Goal: Information Seeking & Learning: Learn about a topic

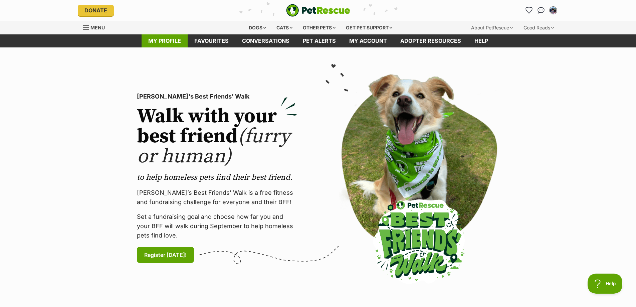
click at [158, 39] on link "My profile" at bounding box center [165, 40] width 46 height 13
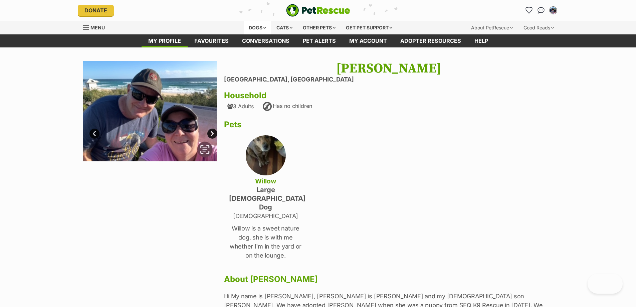
click at [259, 27] on div "Dogs" at bounding box center [257, 27] width 27 height 13
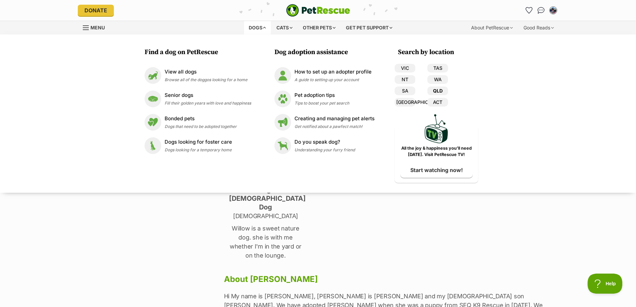
click at [441, 89] on link "QLD" at bounding box center [437, 90] width 21 height 9
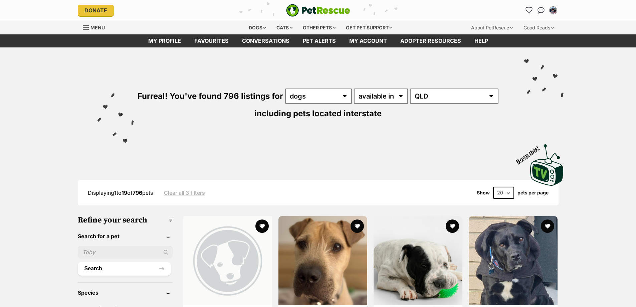
select select "disabled"
click at [354, 88] on select "available in located in" at bounding box center [381, 95] width 54 height 15
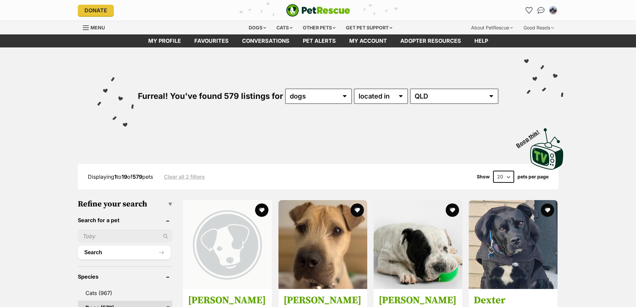
click at [430, 88] on select "Australia ACT NSW NT QLD SA TAS VIC WA" at bounding box center [454, 95] width 88 height 15
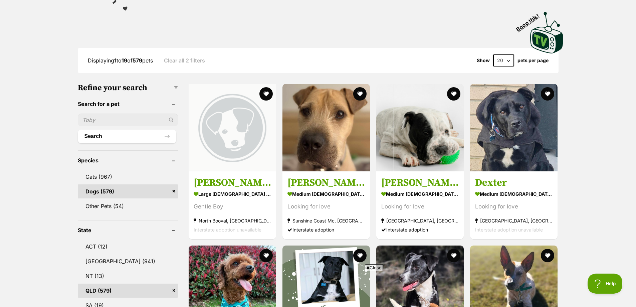
scroll to position [167, 0]
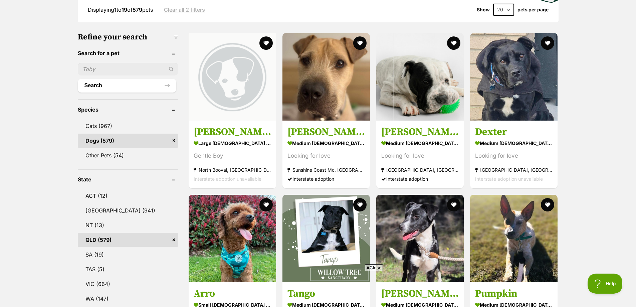
click at [91, 142] on link "Dogs (579)" at bounding box center [128, 141] width 100 height 14
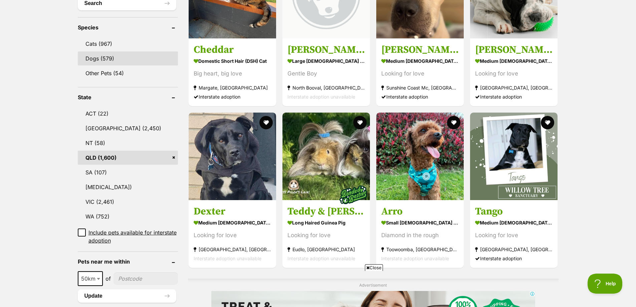
click at [98, 51] on link "Dogs (579)" at bounding box center [128, 58] width 100 height 14
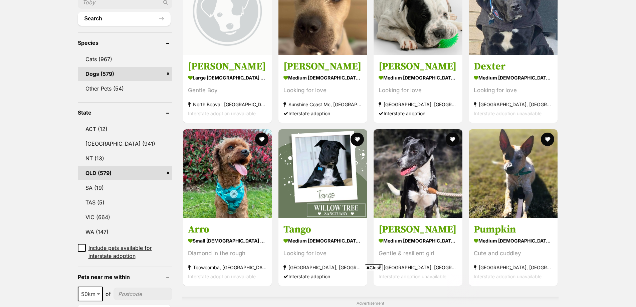
click at [83, 246] on icon at bounding box center [81, 247] width 5 height 5
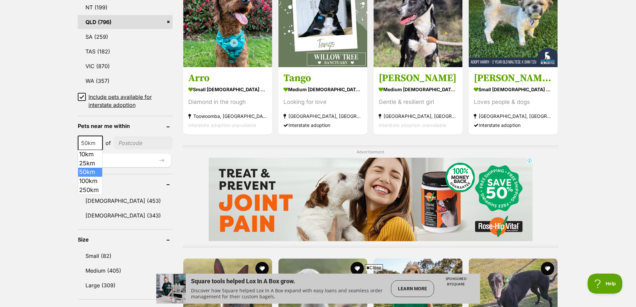
click at [96, 142] on span at bounding box center [99, 143] width 7 height 15
select select "100"
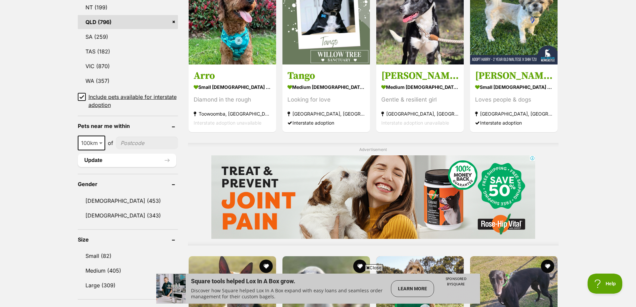
click at [148, 144] on input"] "postcode" at bounding box center [147, 143] width 62 height 13
type input"] "4301"
click at [135, 214] on link "[DEMOGRAPHIC_DATA] (343)" at bounding box center [128, 215] width 100 height 14
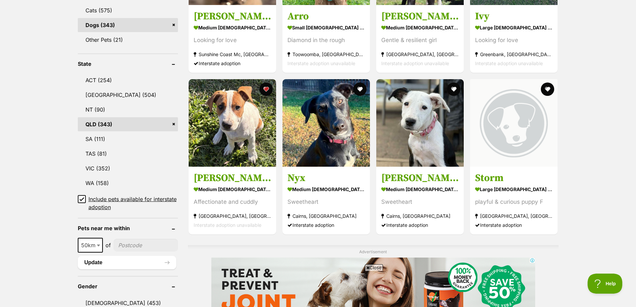
click at [371, 267] on span "Close" at bounding box center [374, 267] width 18 height 7
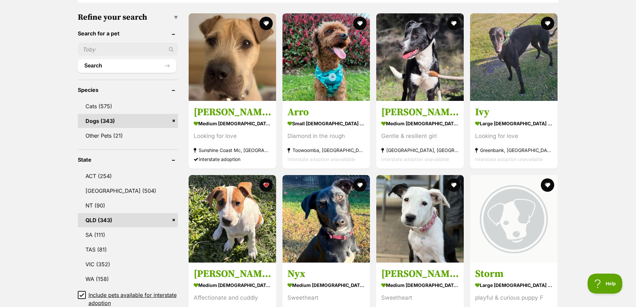
scroll to position [167, 0]
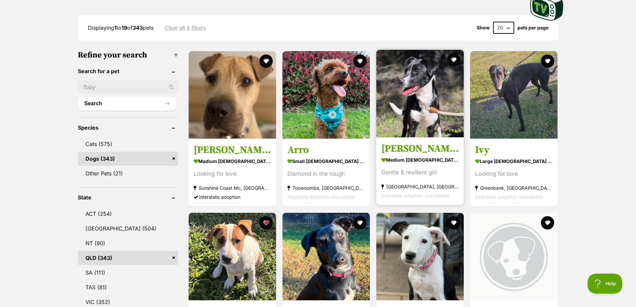
drag, startPoint x: 415, startPoint y: 102, endPoint x: 400, endPoint y: 126, distance: 28.2
click at [400, 126] on img at bounding box center [419, 93] width 87 height 87
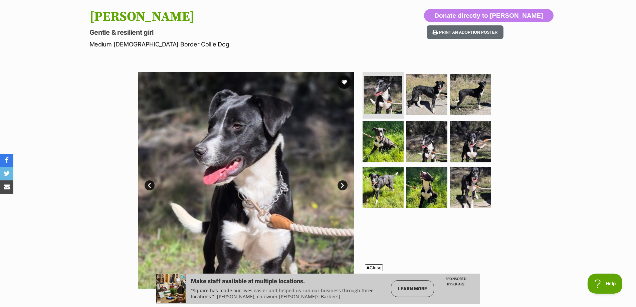
scroll to position [134, 0]
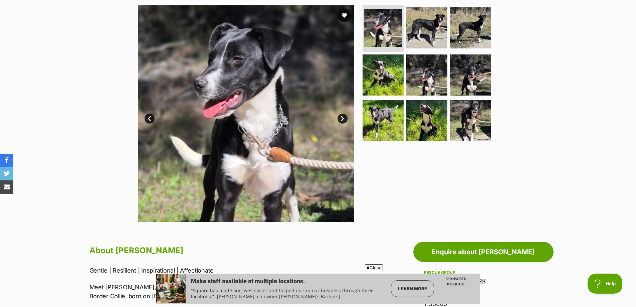
click at [344, 117] on link "Next" at bounding box center [342, 119] width 10 height 10
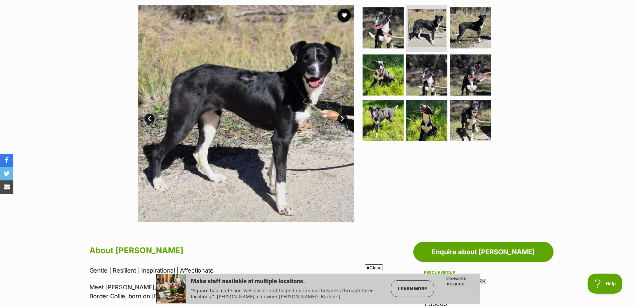
click at [343, 117] on link "Next" at bounding box center [342, 119] width 10 height 10
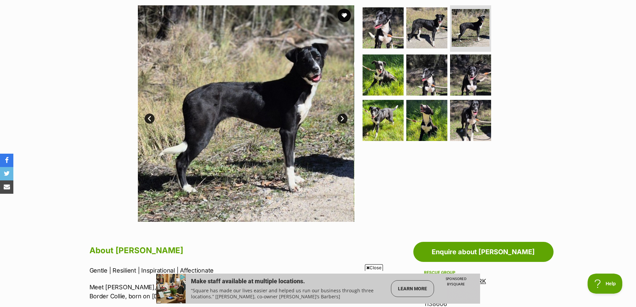
click at [343, 117] on link "Next" at bounding box center [342, 119] width 10 height 10
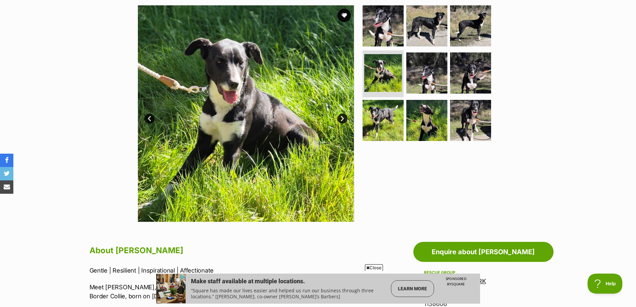
click at [343, 117] on link "Next" at bounding box center [342, 119] width 10 height 10
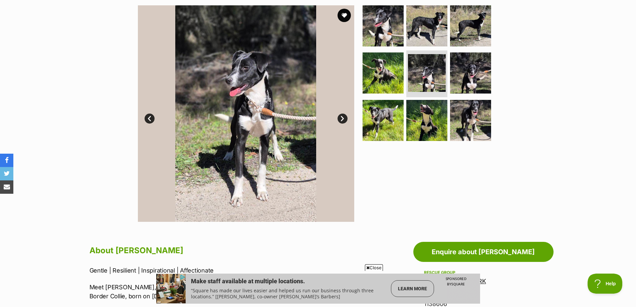
click at [343, 117] on link "Next" at bounding box center [342, 119] width 10 height 10
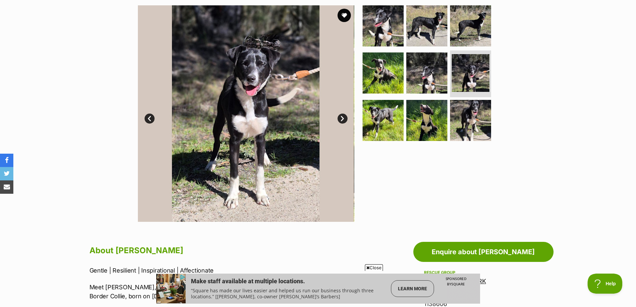
click at [343, 117] on link "Next" at bounding box center [342, 119] width 10 height 10
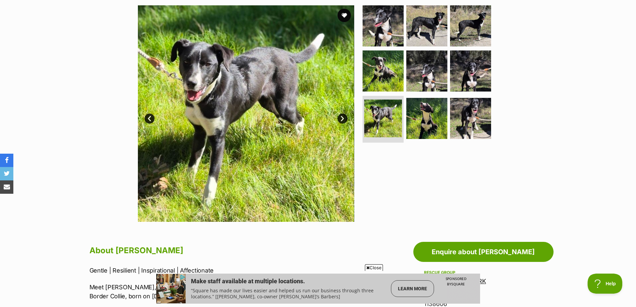
click at [146, 118] on link "Prev" at bounding box center [150, 119] width 10 height 10
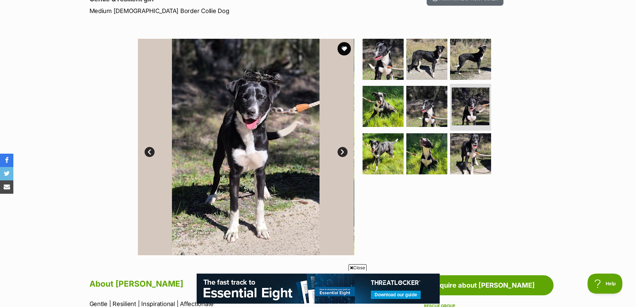
scroll to position [0, 0]
click at [344, 151] on link "Next" at bounding box center [342, 152] width 10 height 10
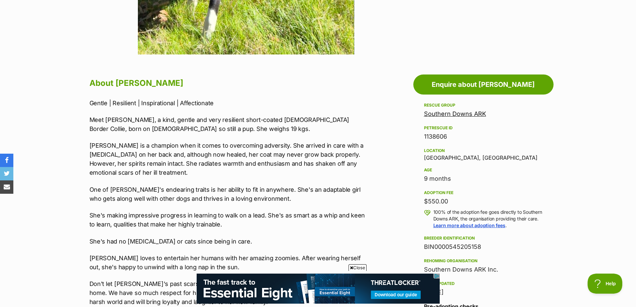
scroll to position [234, 0]
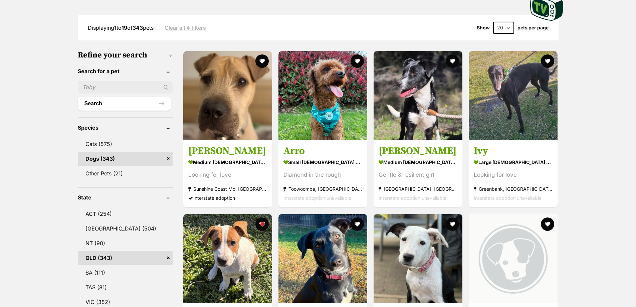
click at [226, 106] on img at bounding box center [227, 95] width 89 height 89
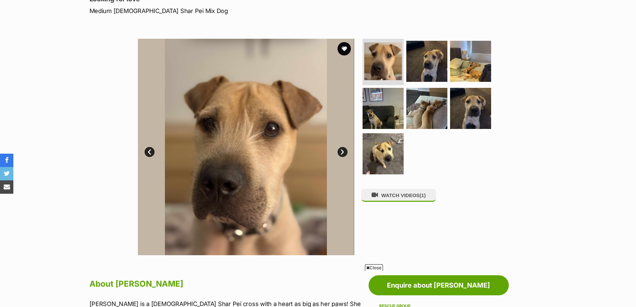
click at [344, 154] on link "Next" at bounding box center [342, 152] width 10 height 10
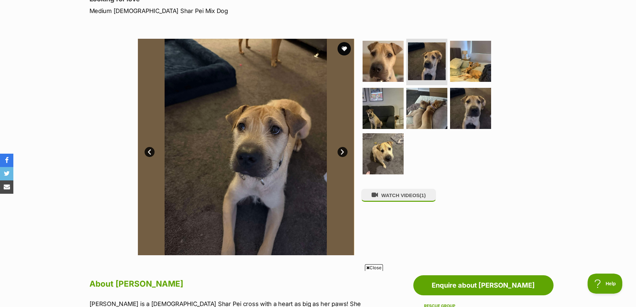
click at [344, 154] on link "Next" at bounding box center [342, 152] width 10 height 10
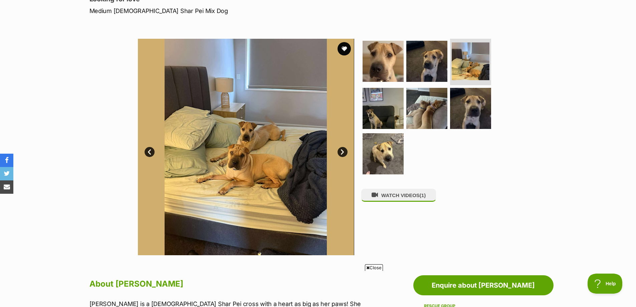
click at [346, 154] on link "Next" at bounding box center [342, 152] width 10 height 10
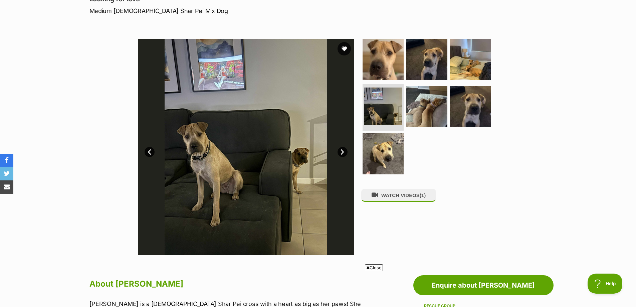
click at [347, 154] on img at bounding box center [246, 147] width 216 height 216
click at [343, 153] on link "Next" at bounding box center [342, 152] width 10 height 10
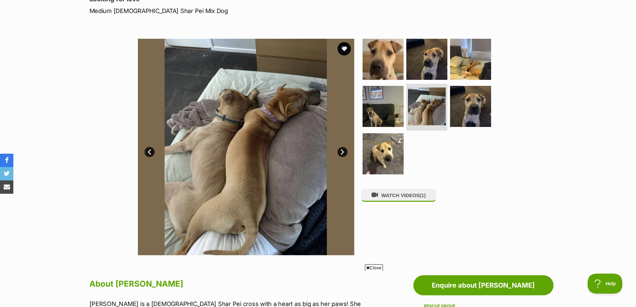
click at [343, 153] on link "Next" at bounding box center [342, 152] width 10 height 10
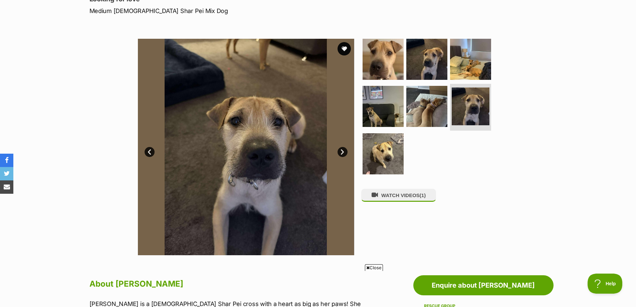
click at [343, 153] on link "Next" at bounding box center [342, 152] width 10 height 10
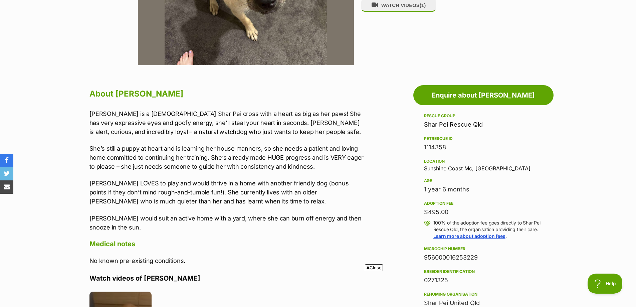
scroll to position [234, 0]
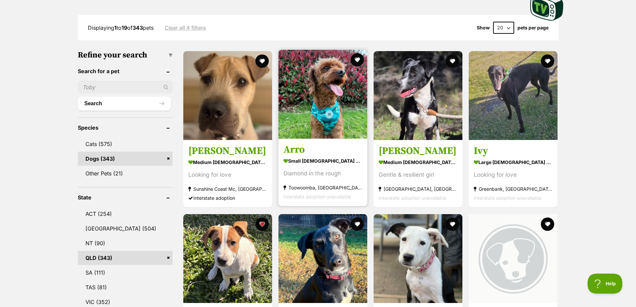
click at [321, 84] on img at bounding box center [322, 94] width 89 height 89
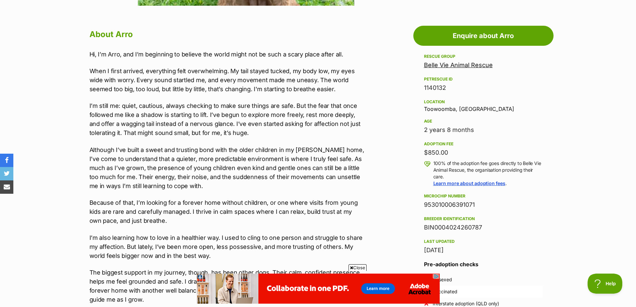
scroll to position [300, 0]
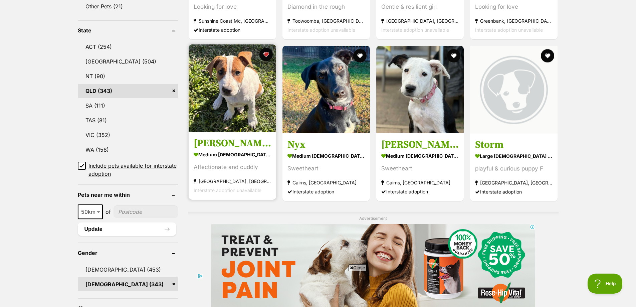
click at [240, 97] on img at bounding box center [232, 87] width 87 height 87
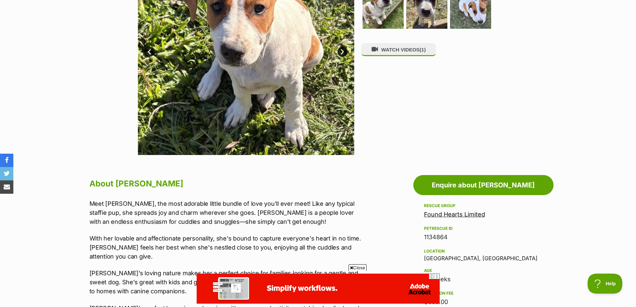
scroll to position [300, 0]
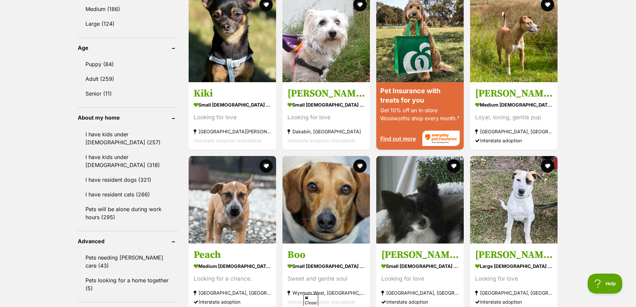
scroll to position [697, 0]
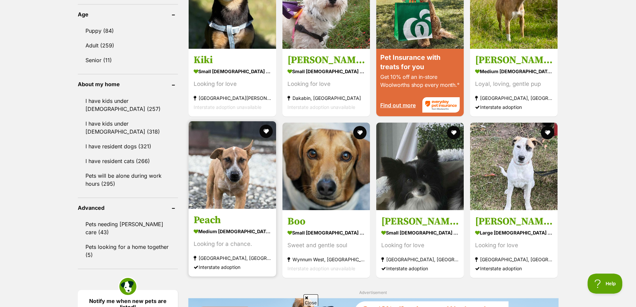
click at [233, 166] on img at bounding box center [232, 164] width 87 height 87
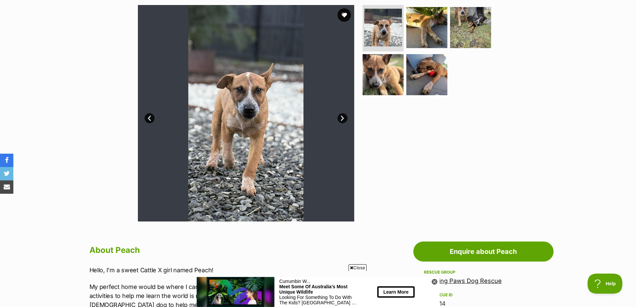
scroll to position [134, 0]
click at [343, 120] on link "Next" at bounding box center [342, 119] width 10 height 10
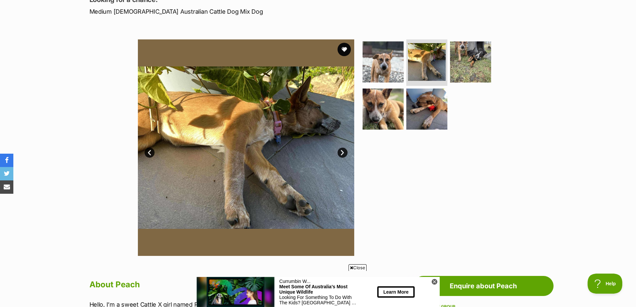
scroll to position [67, 0]
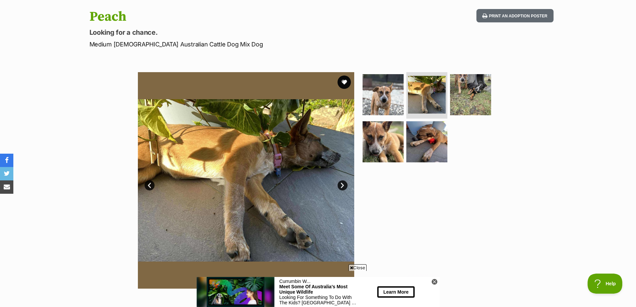
click at [343, 183] on link "Next" at bounding box center [342, 185] width 10 height 10
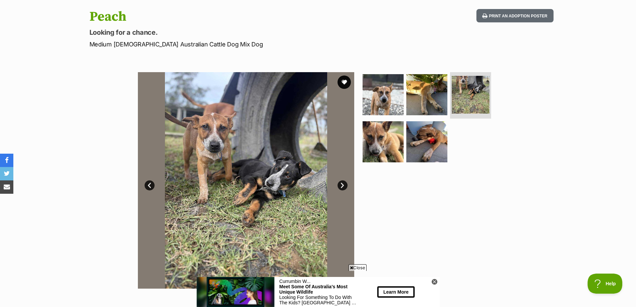
click at [345, 183] on link "Next" at bounding box center [342, 185] width 10 height 10
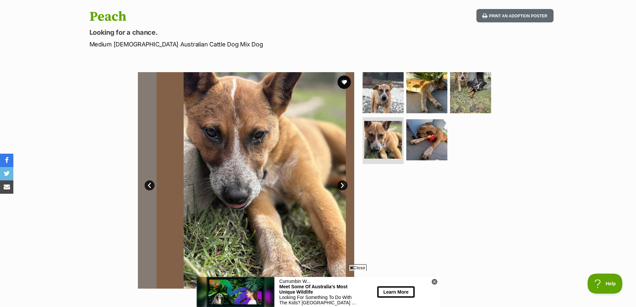
scroll to position [0, 0]
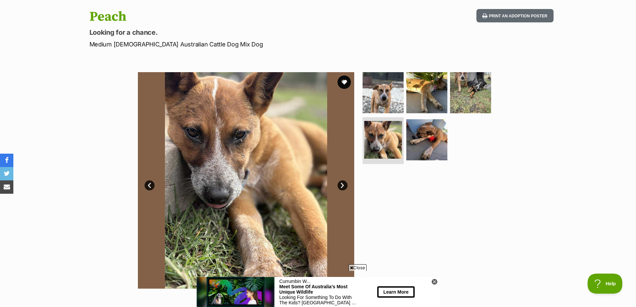
click at [345, 185] on link "Next" at bounding box center [342, 185] width 10 height 10
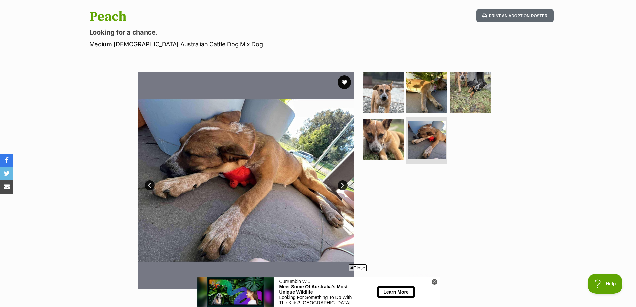
click at [345, 185] on link "Next" at bounding box center [342, 185] width 10 height 10
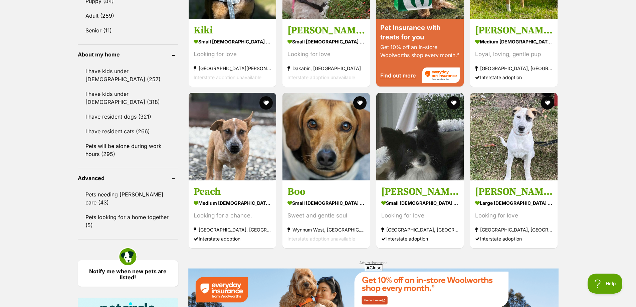
scroll to position [764, 0]
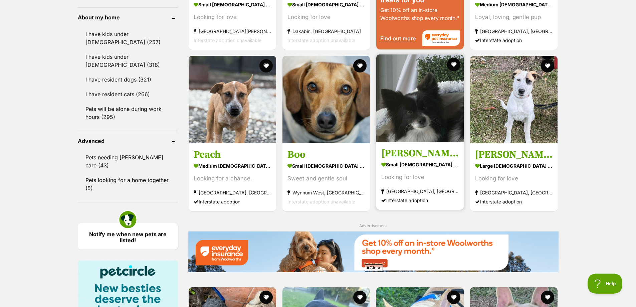
click at [406, 99] on img at bounding box center [419, 97] width 87 height 87
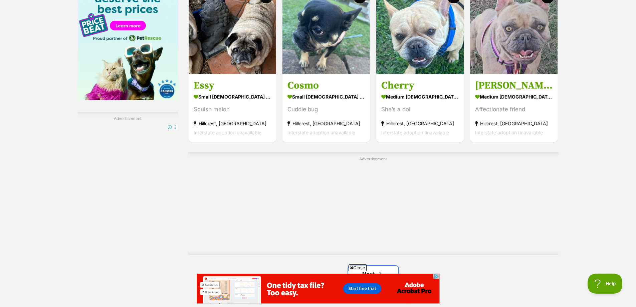
click at [387, 268] on link "Next" at bounding box center [373, 274] width 50 height 16
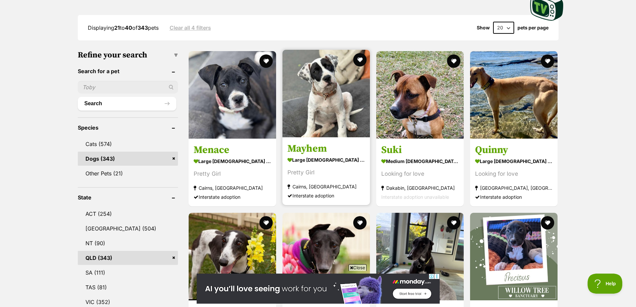
click at [322, 84] on img at bounding box center [325, 93] width 87 height 87
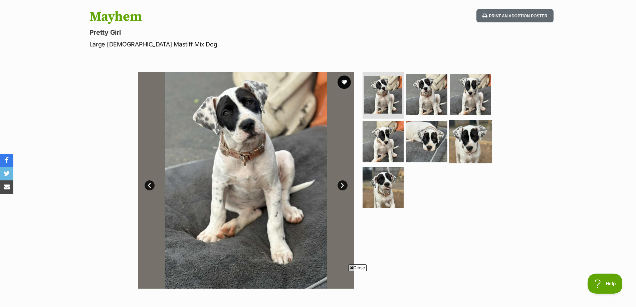
click at [473, 145] on img at bounding box center [470, 141] width 43 height 43
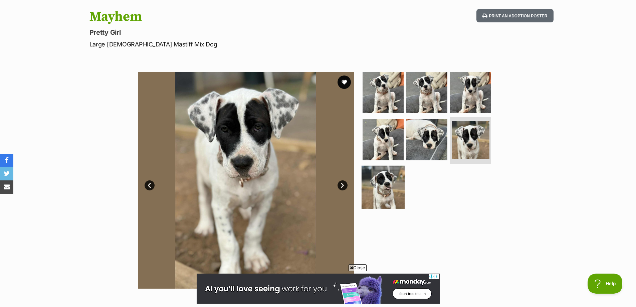
click at [380, 182] on img at bounding box center [383, 187] width 43 height 43
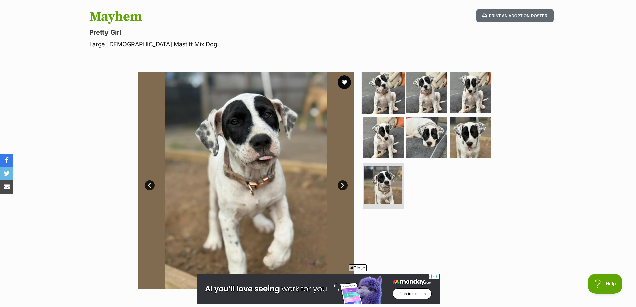
click at [383, 95] on img at bounding box center [383, 92] width 43 height 43
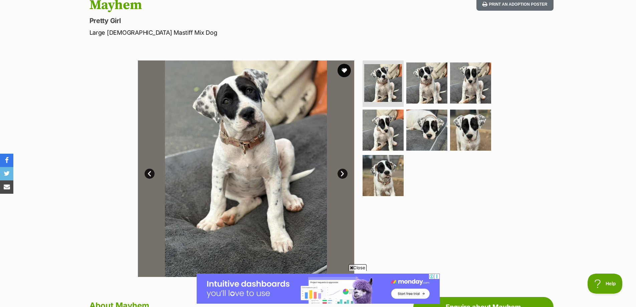
scroll to position [67, 0]
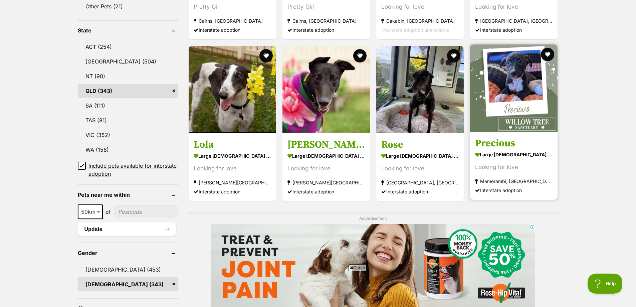
click at [514, 104] on img at bounding box center [513, 87] width 87 height 87
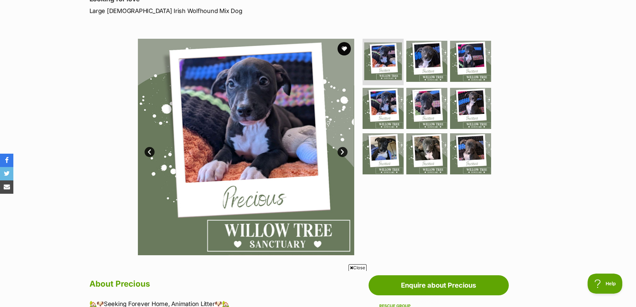
click at [343, 153] on link "Next" at bounding box center [342, 152] width 10 height 10
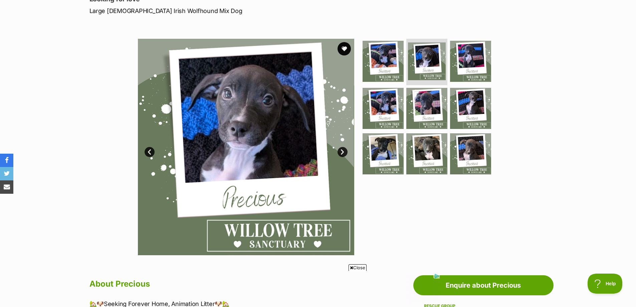
click at [343, 153] on link "Next" at bounding box center [342, 152] width 10 height 10
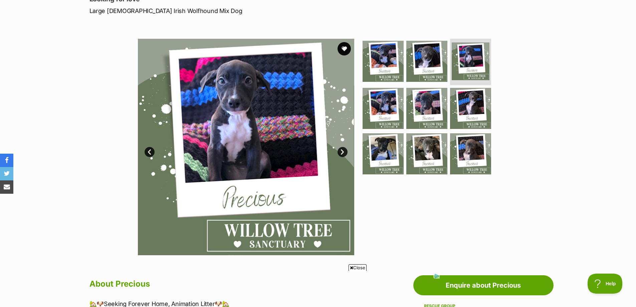
click at [343, 153] on link "Next" at bounding box center [342, 152] width 10 height 10
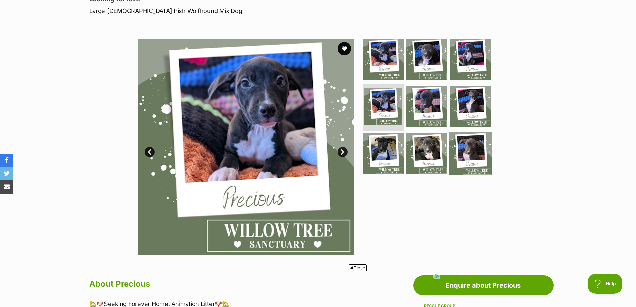
click at [470, 145] on img at bounding box center [470, 153] width 43 height 43
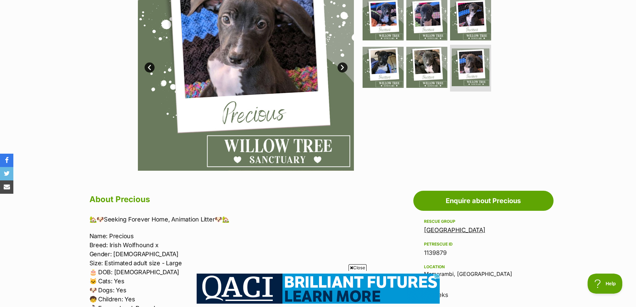
scroll to position [134, 0]
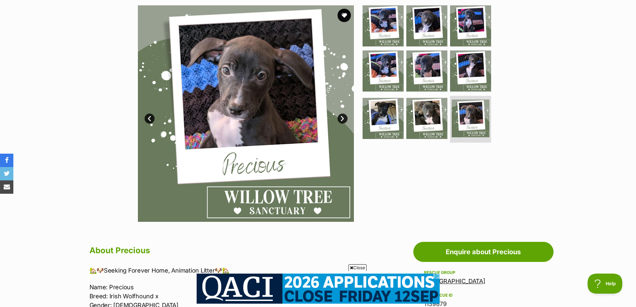
click at [341, 116] on link "Next" at bounding box center [342, 119] width 10 height 10
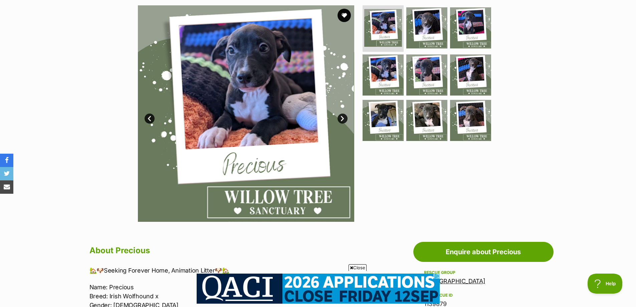
click at [341, 116] on link "Next" at bounding box center [342, 119] width 10 height 10
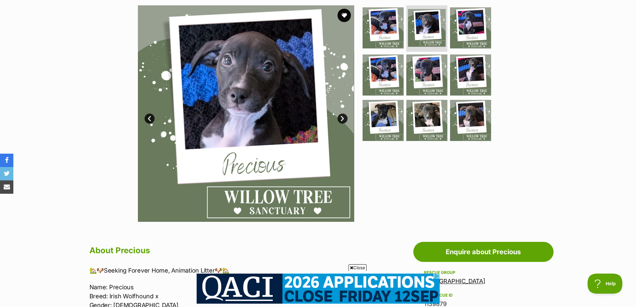
click at [341, 116] on link "Next" at bounding box center [342, 119] width 10 height 10
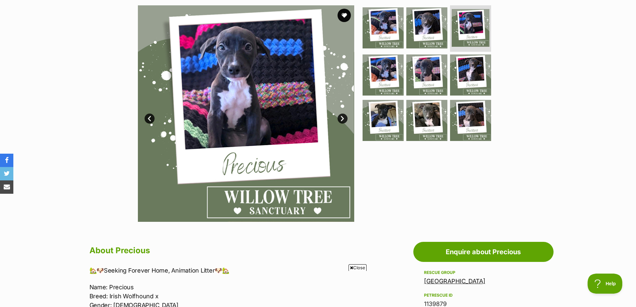
click at [341, 116] on link "Next" at bounding box center [342, 119] width 10 height 10
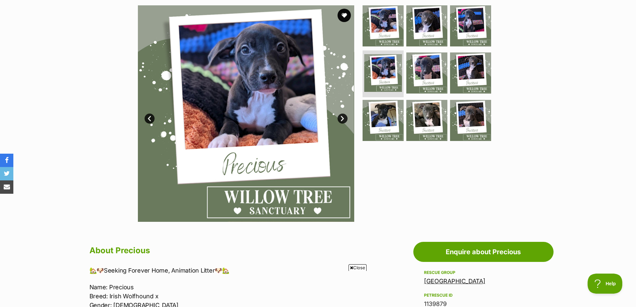
click at [341, 116] on link "Next" at bounding box center [342, 119] width 10 height 10
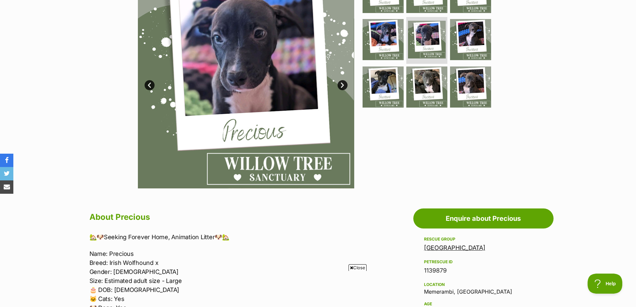
scroll to position [267, 0]
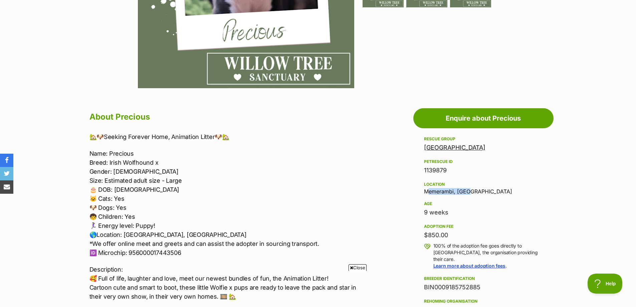
drag, startPoint x: 467, startPoint y: 189, endPoint x: 420, endPoint y: 192, distance: 46.8
click at [420, 192] on aside "Rescue group Willow Tree Sanctuary PetRescue ID 1139879 Location Memerambi, QLD…" at bounding box center [483, 285] width 140 height 301
copy div "Memerambi, [GEOGRAPHIC_DATA]"
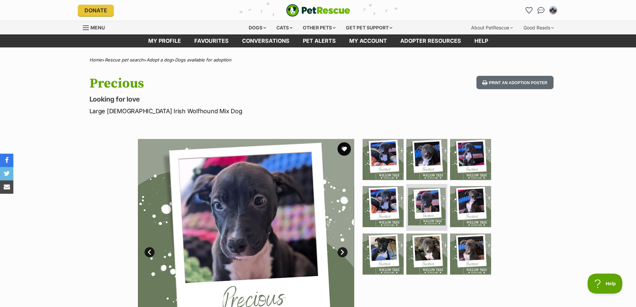
scroll to position [0, 0]
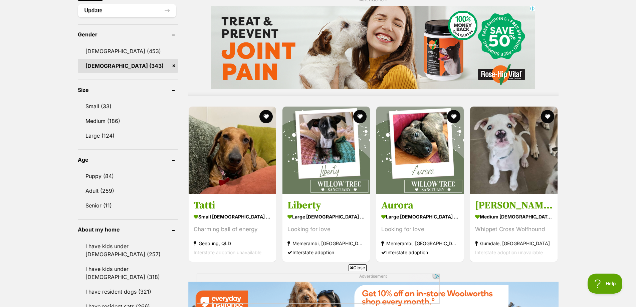
scroll to position [568, 0]
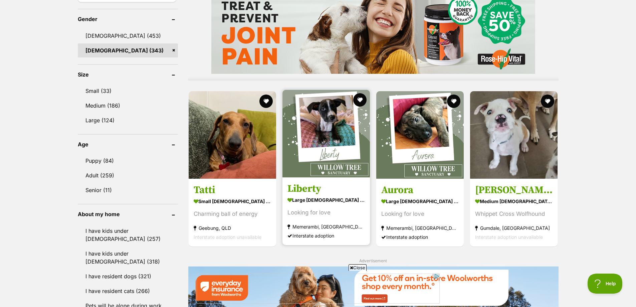
click at [324, 125] on img at bounding box center [325, 133] width 87 height 87
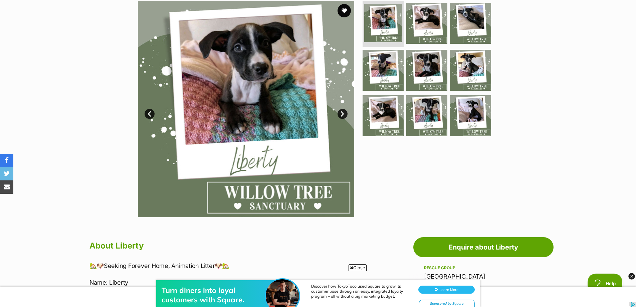
scroll to position [100, 0]
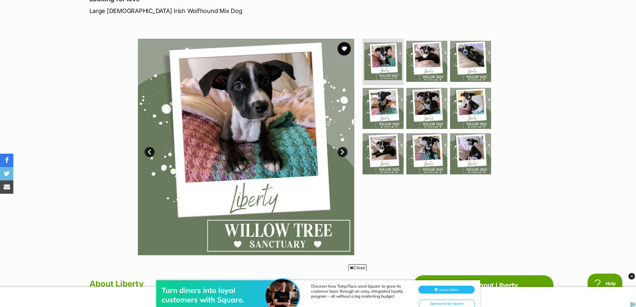
click at [344, 150] on link "Next" at bounding box center [342, 152] width 10 height 10
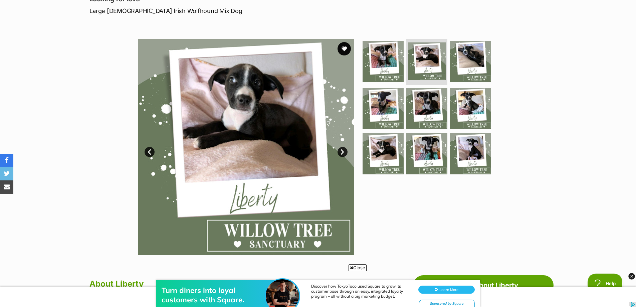
click at [344, 150] on link "Next" at bounding box center [342, 152] width 10 height 10
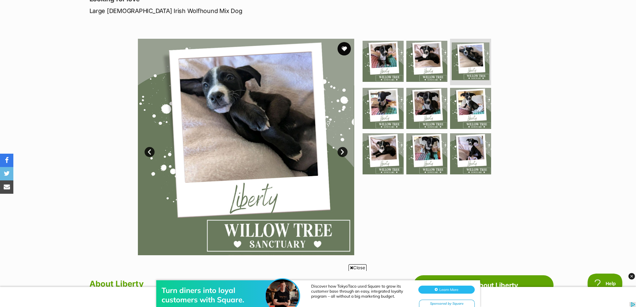
click at [344, 150] on link "Next" at bounding box center [342, 152] width 10 height 10
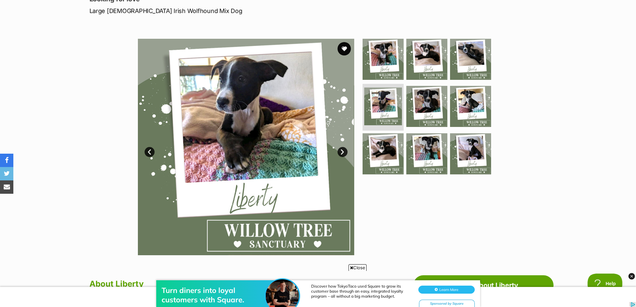
click at [344, 150] on link "Next" at bounding box center [342, 152] width 10 height 10
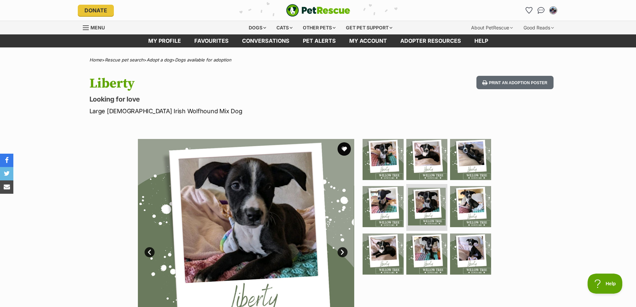
scroll to position [0, 0]
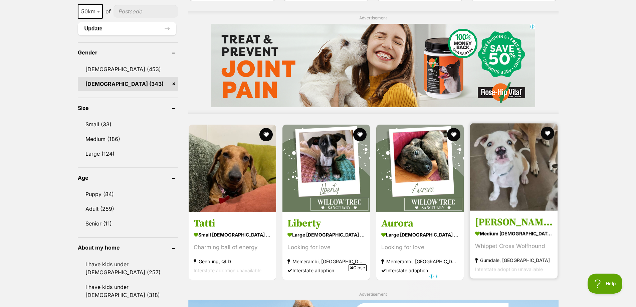
click at [501, 186] on img at bounding box center [513, 166] width 87 height 87
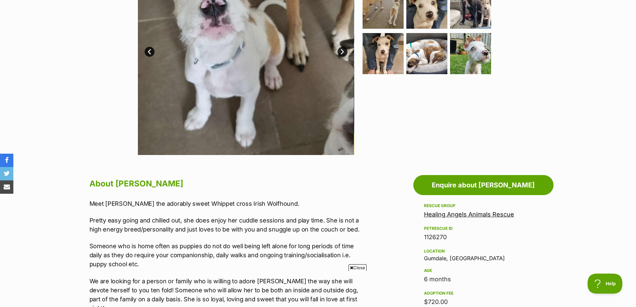
scroll to position [134, 0]
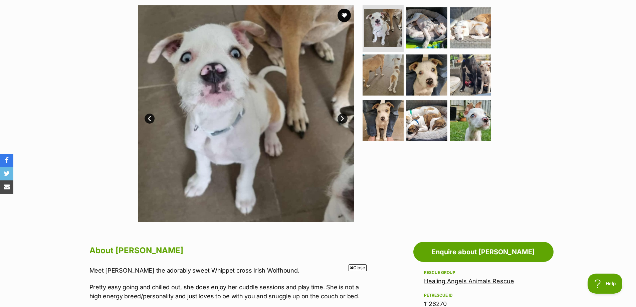
click at [344, 120] on link "Next" at bounding box center [342, 119] width 10 height 10
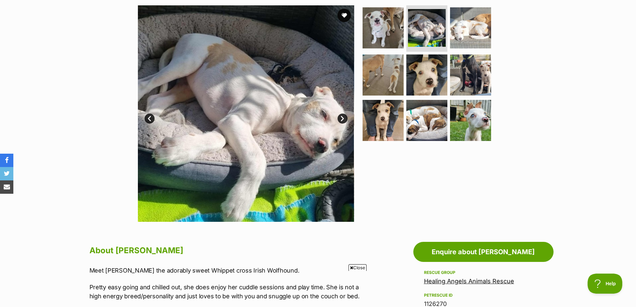
click at [344, 120] on link "Next" at bounding box center [342, 119] width 10 height 10
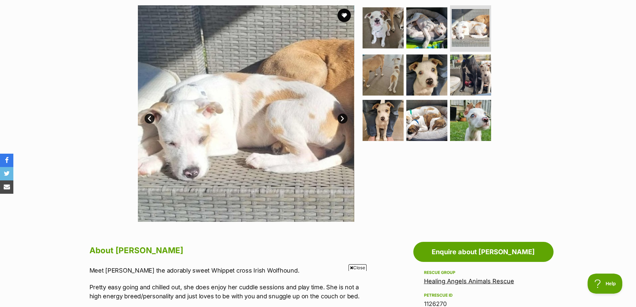
click at [344, 120] on link "Next" at bounding box center [342, 119] width 10 height 10
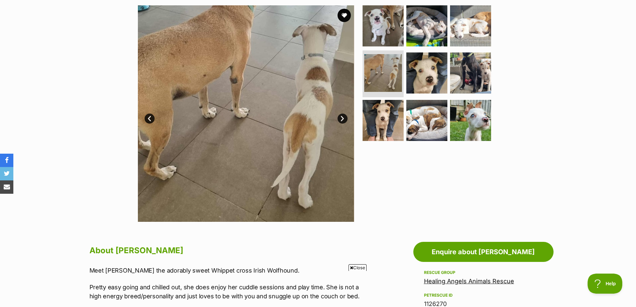
click at [344, 120] on link "Next" at bounding box center [342, 119] width 10 height 10
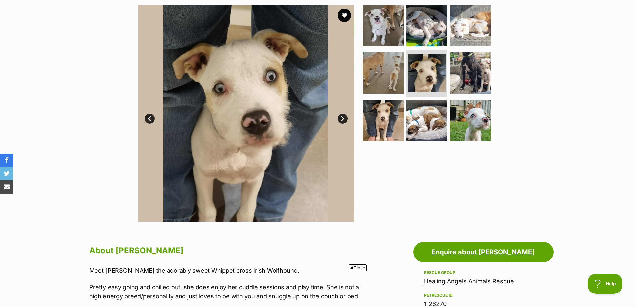
click at [344, 120] on link "Next" at bounding box center [342, 119] width 10 height 10
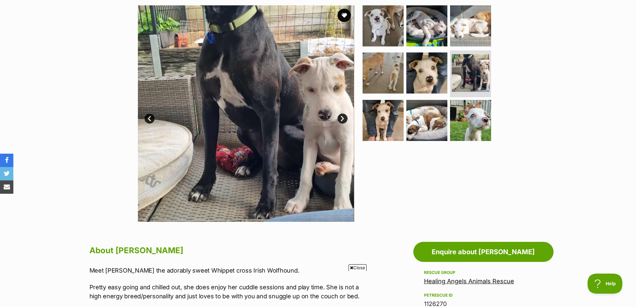
click at [344, 120] on link "Next" at bounding box center [342, 119] width 10 height 10
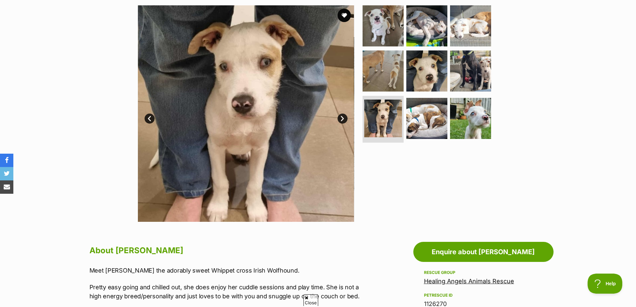
click at [344, 120] on link "Next" at bounding box center [342, 119] width 10 height 10
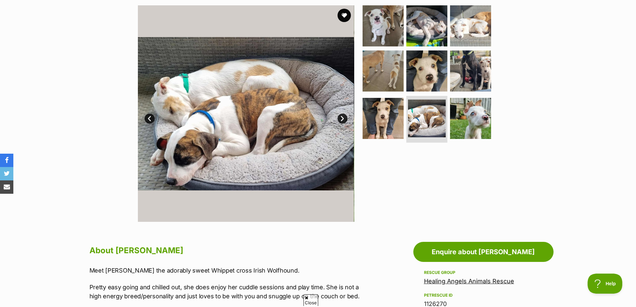
scroll to position [0, 0]
click at [344, 120] on link "Next" at bounding box center [342, 119] width 10 height 10
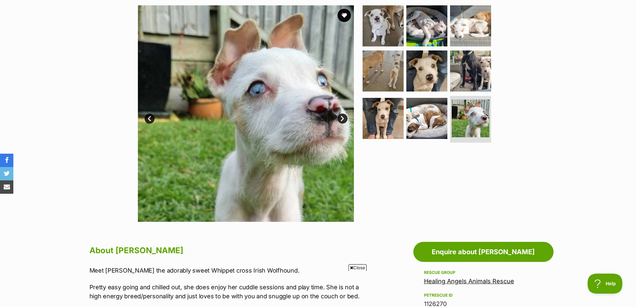
click at [344, 120] on link "Next" at bounding box center [342, 119] width 10 height 10
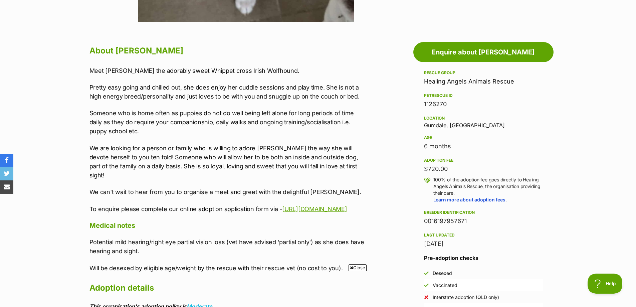
scroll to position [334, 0]
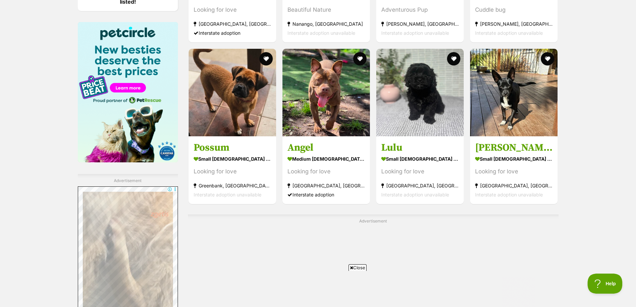
scroll to position [1035, 0]
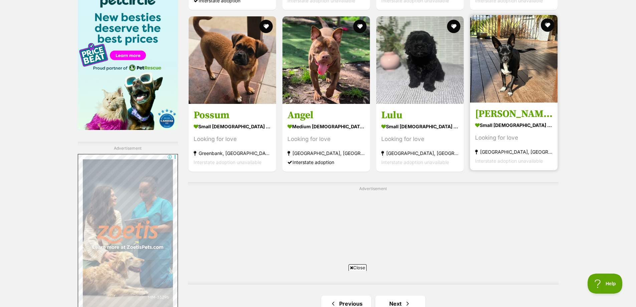
click at [512, 57] on img at bounding box center [513, 58] width 87 height 87
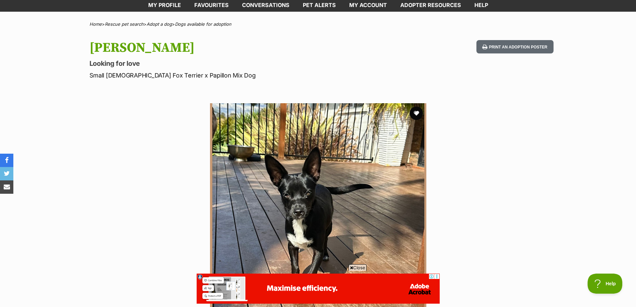
scroll to position [134, 0]
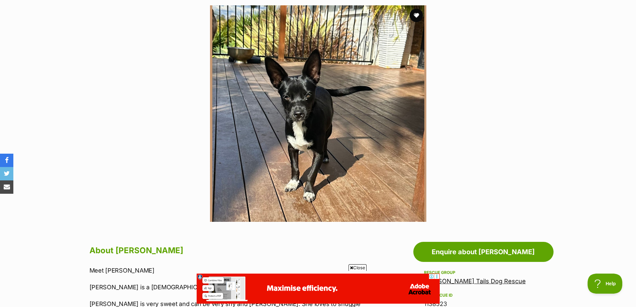
click at [312, 116] on img at bounding box center [318, 113] width 216 height 216
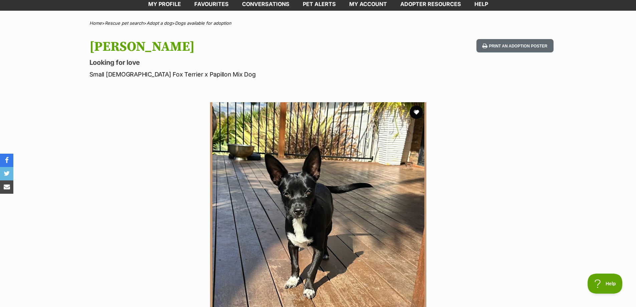
scroll to position [0, 0]
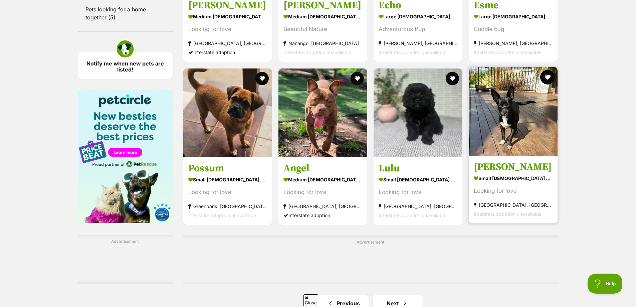
click at [547, 74] on button "favourite" at bounding box center [547, 77] width 15 height 15
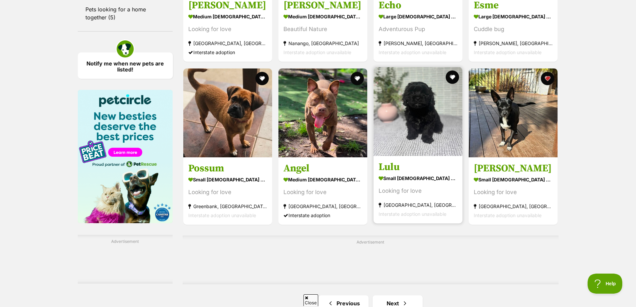
click at [420, 95] on img at bounding box center [418, 111] width 89 height 89
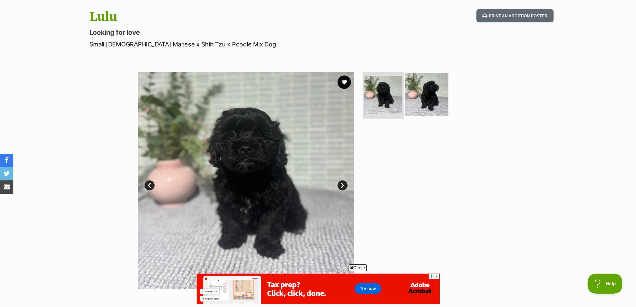
click at [431, 100] on img at bounding box center [426, 94] width 43 height 43
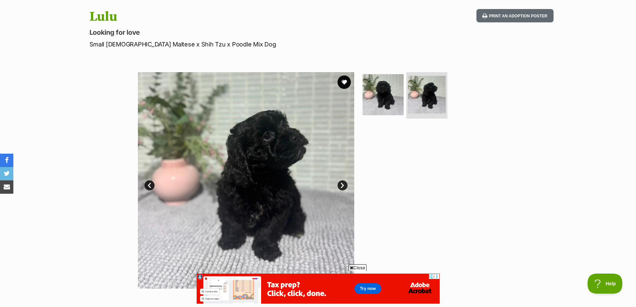
click at [343, 187] on link "Next" at bounding box center [342, 185] width 10 height 10
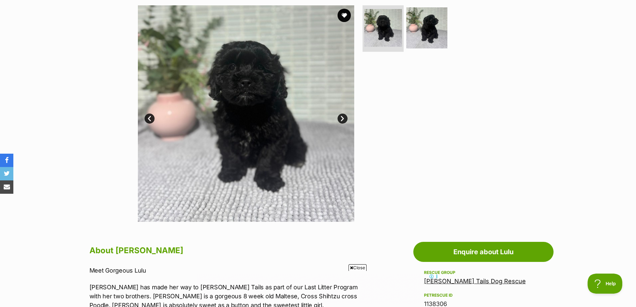
click at [279, 108] on img at bounding box center [246, 113] width 216 height 216
click at [344, 120] on link "Next" at bounding box center [342, 119] width 10 height 10
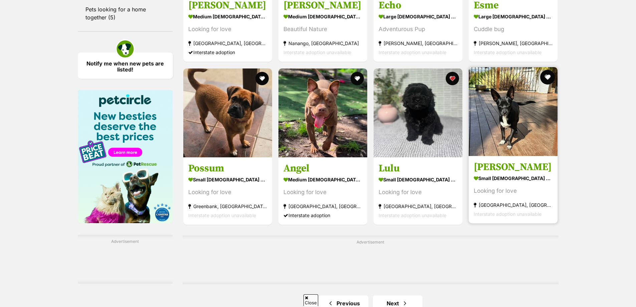
click at [548, 76] on button "favourite" at bounding box center [547, 77] width 15 height 15
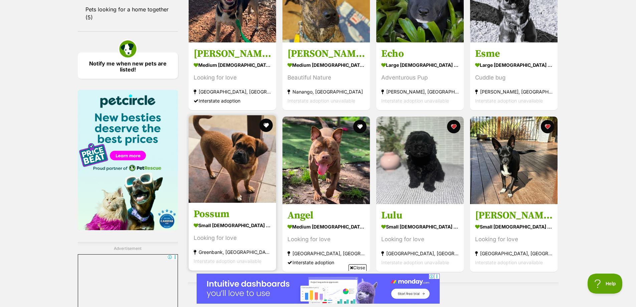
click at [238, 158] on img at bounding box center [232, 158] width 87 height 87
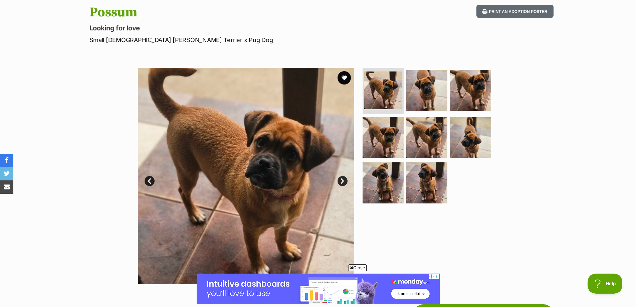
scroll to position [67, 0]
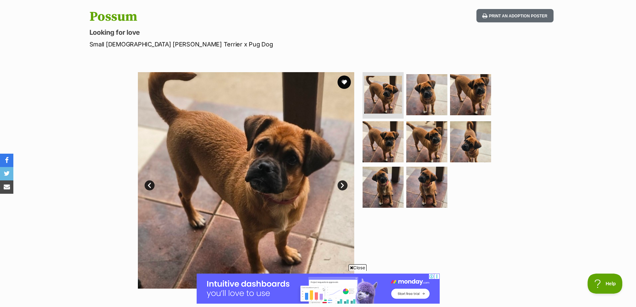
click at [342, 185] on link "Next" at bounding box center [342, 185] width 10 height 10
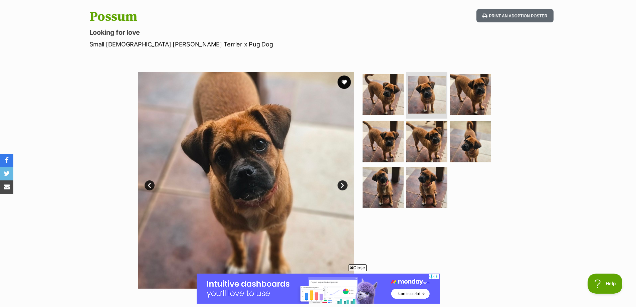
click at [342, 185] on link "Next" at bounding box center [342, 185] width 10 height 10
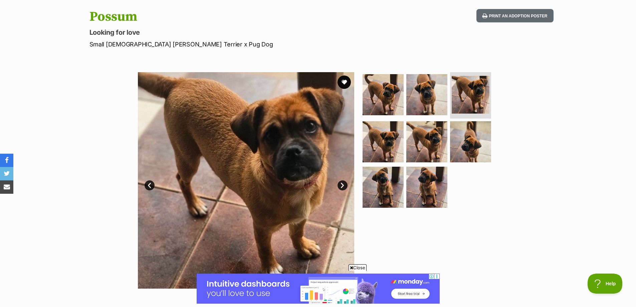
click at [342, 185] on link "Next" at bounding box center [342, 185] width 10 height 10
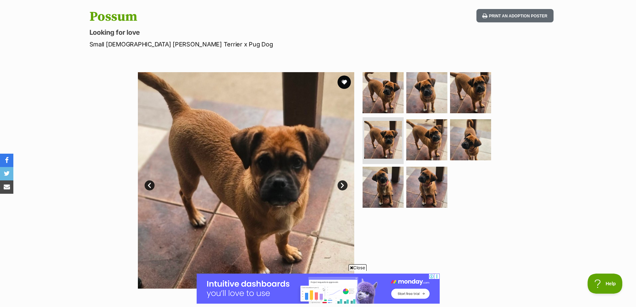
click at [342, 185] on link "Next" at bounding box center [342, 185] width 10 height 10
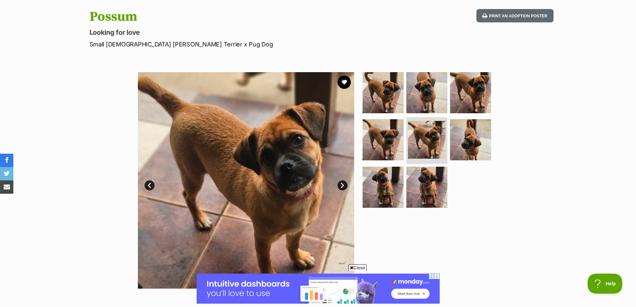
click at [342, 185] on link "Next" at bounding box center [342, 185] width 10 height 10
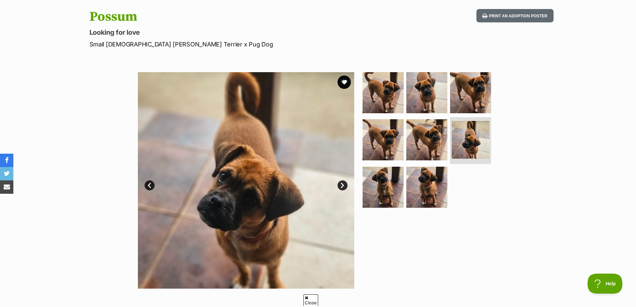
click at [342, 185] on link "Next" at bounding box center [342, 185] width 10 height 10
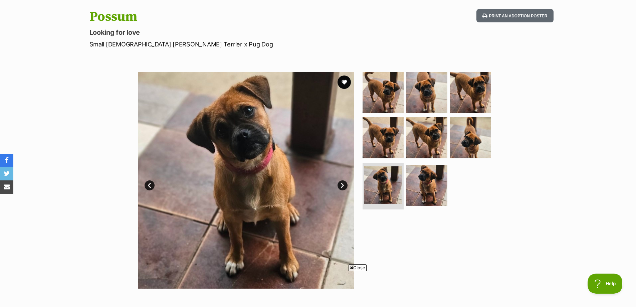
scroll to position [0, 0]
click at [342, 185] on link "Next" at bounding box center [342, 185] width 10 height 10
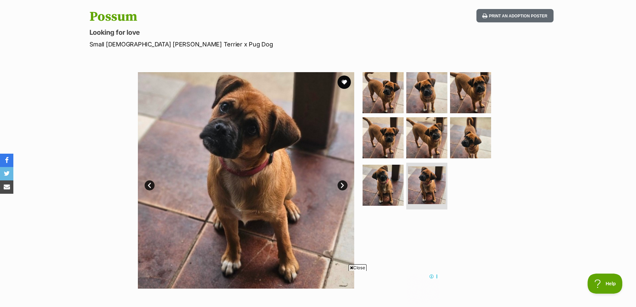
click at [342, 185] on link "Next" at bounding box center [342, 185] width 10 height 10
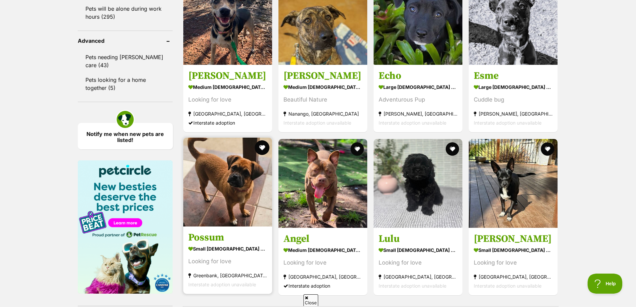
click at [261, 140] on button "favourite" at bounding box center [262, 147] width 15 height 15
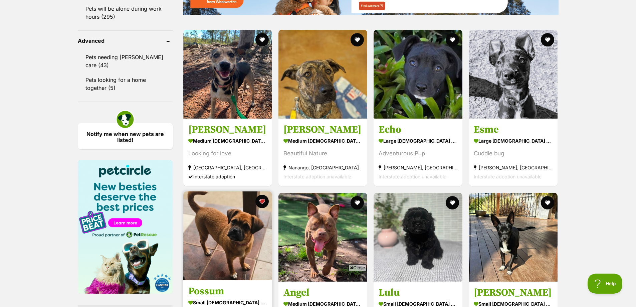
click at [231, 191] on img at bounding box center [227, 235] width 89 height 89
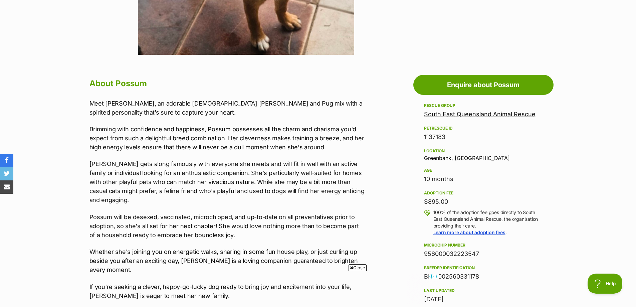
click at [488, 114] on link "South East Queensland Animal Rescue" at bounding box center [479, 113] width 111 height 7
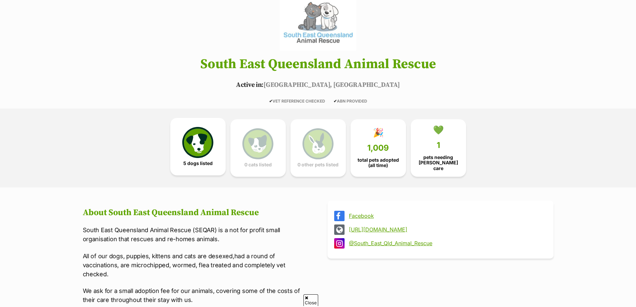
click at [195, 147] on img at bounding box center [197, 142] width 31 height 31
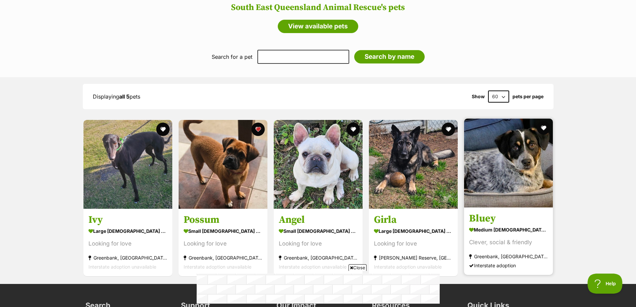
click at [490, 168] on img at bounding box center [508, 163] width 89 height 89
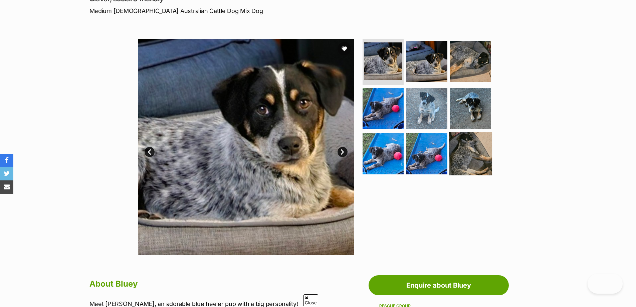
click at [472, 153] on img at bounding box center [470, 153] width 43 height 43
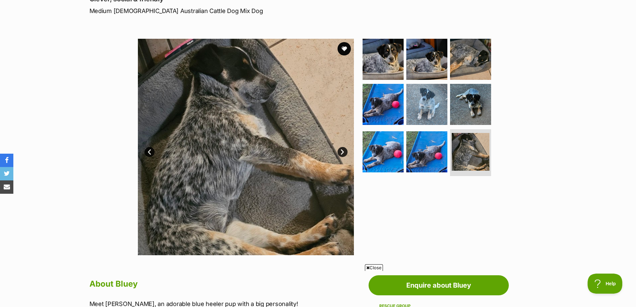
click at [343, 152] on link "Next" at bounding box center [342, 152] width 10 height 10
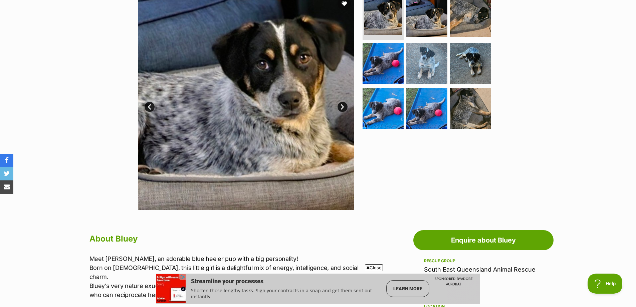
scroll to position [67, 0]
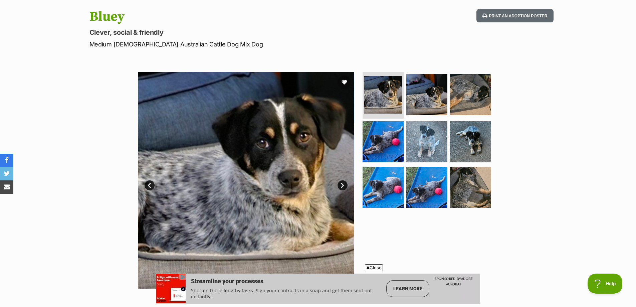
click at [344, 184] on link "Next" at bounding box center [342, 185] width 10 height 10
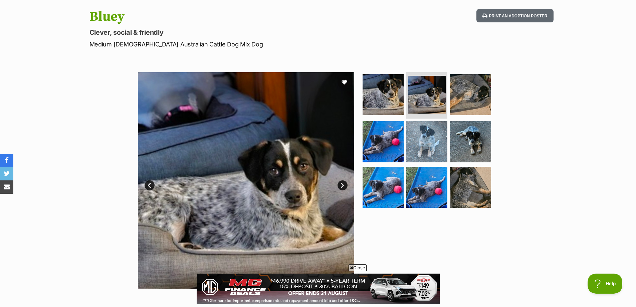
scroll to position [0, 0]
click at [344, 184] on link "Next" at bounding box center [342, 185] width 10 height 10
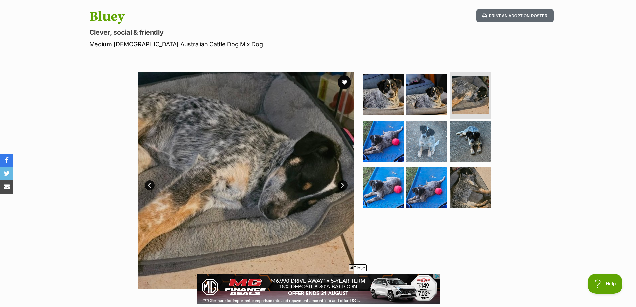
click at [344, 184] on link "Next" at bounding box center [342, 185] width 10 height 10
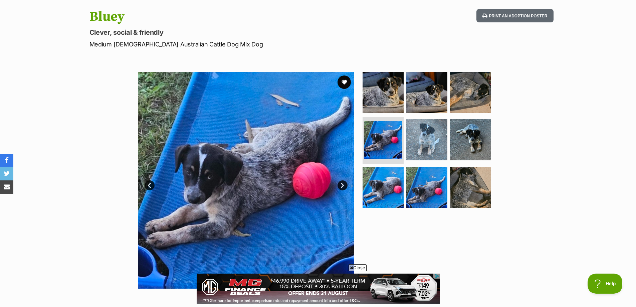
click at [344, 184] on link "Next" at bounding box center [342, 185] width 10 height 10
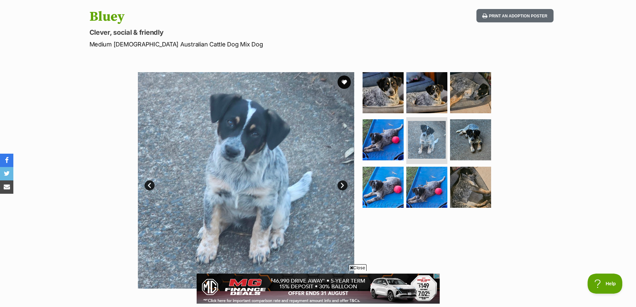
click at [344, 184] on link "Next" at bounding box center [342, 185] width 10 height 10
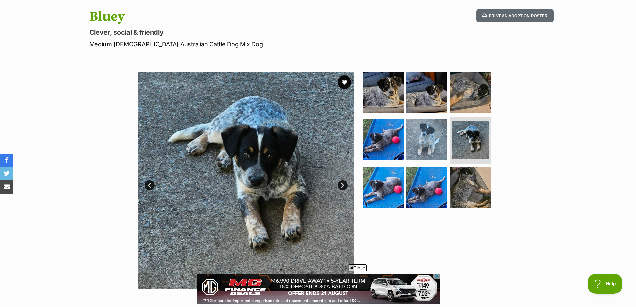
click at [344, 184] on link "Next" at bounding box center [342, 185] width 10 height 10
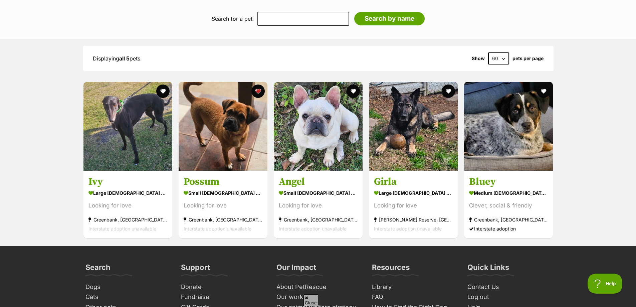
scroll to position [671, 0]
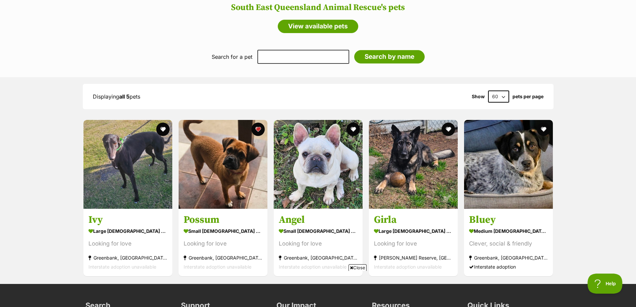
click at [506, 93] on select "60 120" at bounding box center [498, 96] width 21 height 12
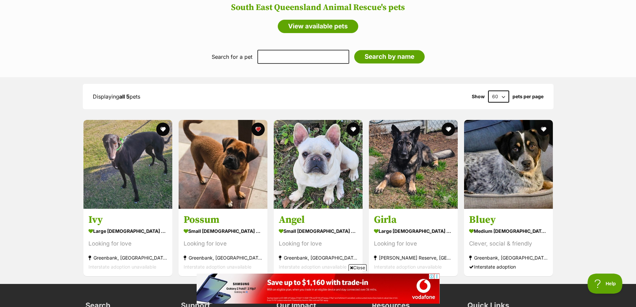
select select "120"
click at [488, 90] on select "60 120" at bounding box center [498, 96] width 21 height 12
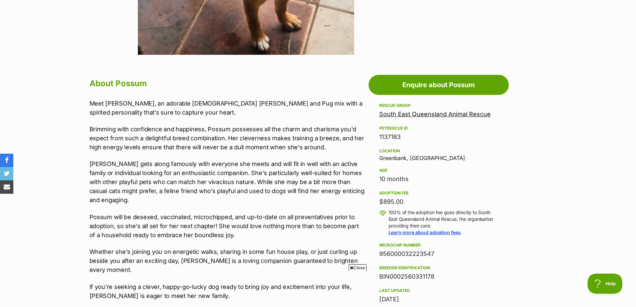
scroll to position [200, 0]
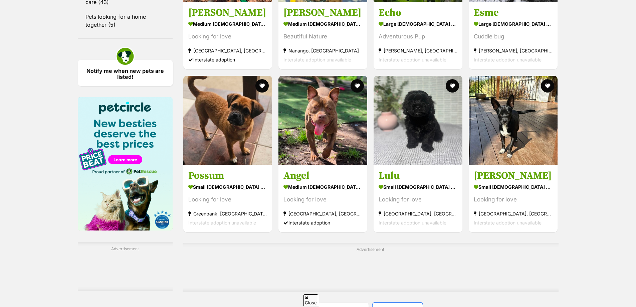
click at [408, 302] on link "Next" at bounding box center [398, 310] width 50 height 16
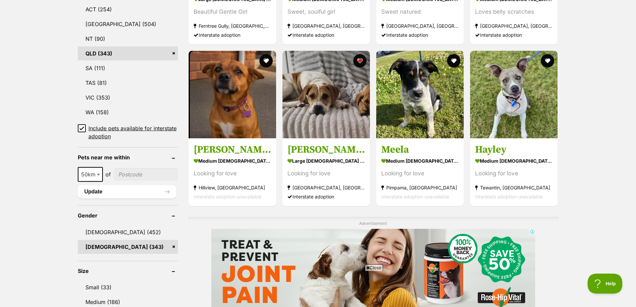
scroll to position [300, 0]
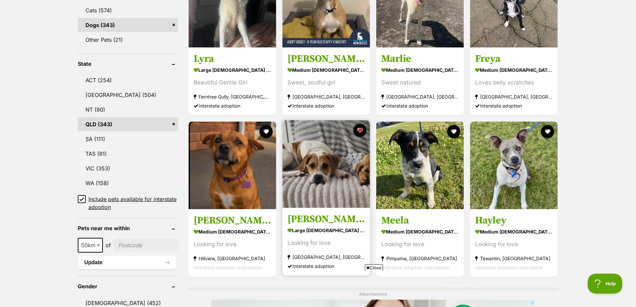
click at [329, 162] on img at bounding box center [325, 163] width 87 height 87
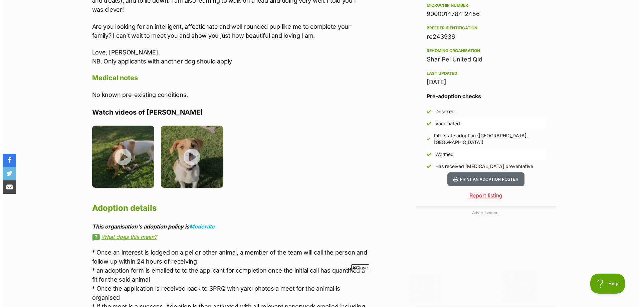
scroll to position [534, 0]
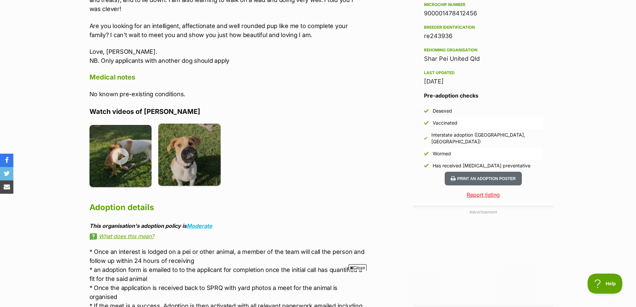
click at [191, 154] on img at bounding box center [189, 155] width 62 height 62
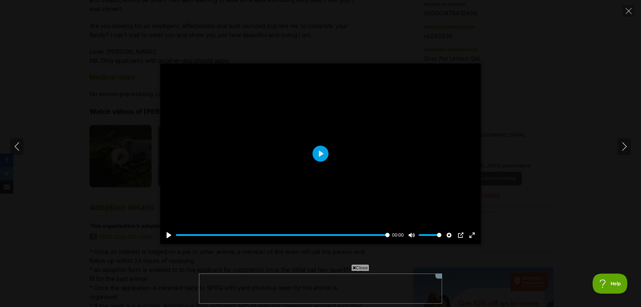
scroll to position [0, 0]
click at [320, 155] on button "Play" at bounding box center [320, 154] width 16 height 16
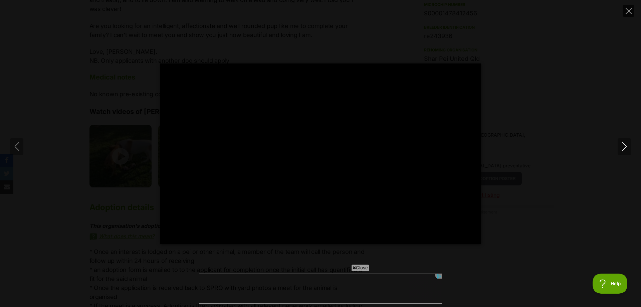
click at [627, 9] on icon "Close" at bounding box center [629, 11] width 6 height 6
type input "59.14"
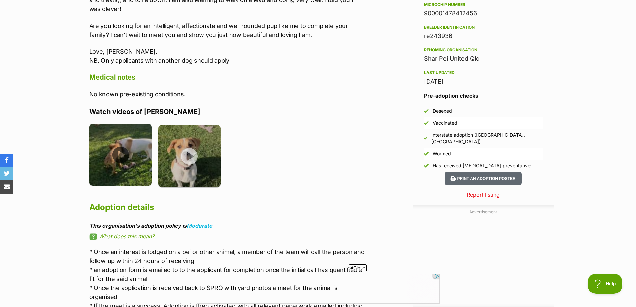
click at [122, 151] on img at bounding box center [120, 155] width 62 height 62
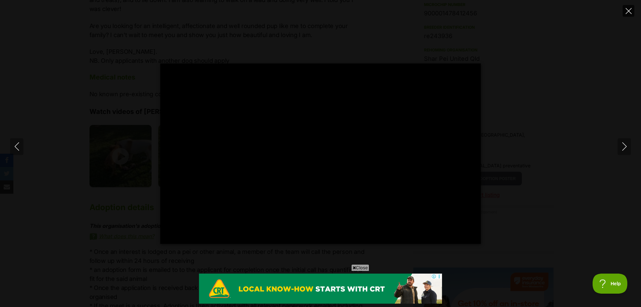
click at [630, 9] on icon "Close" at bounding box center [629, 11] width 6 height 6
type input "64.15"
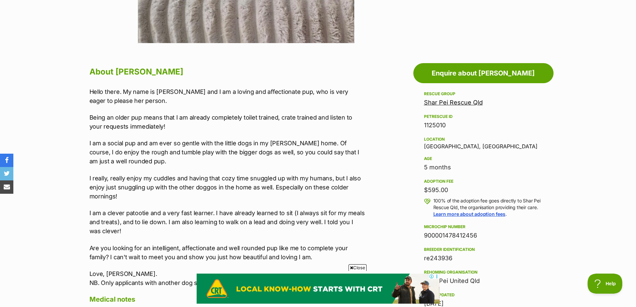
scroll to position [300, 0]
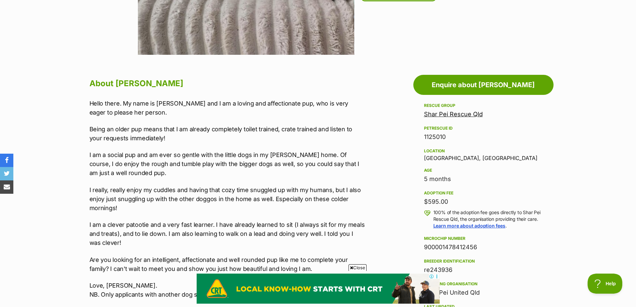
click at [468, 116] on link "Shar Pei Rescue Qld" at bounding box center [453, 113] width 59 height 7
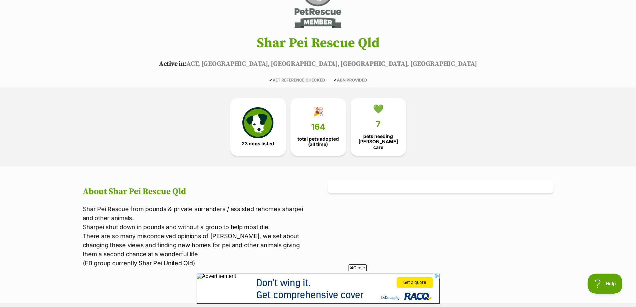
scroll to position [33, 0]
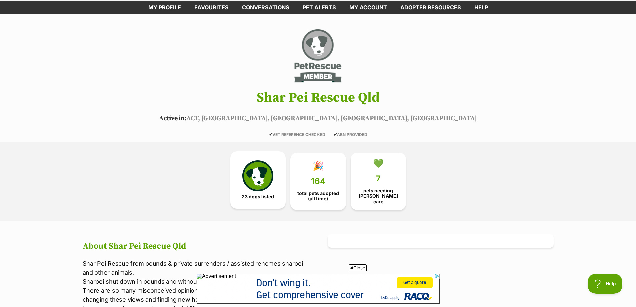
click at [261, 178] on img at bounding box center [257, 175] width 31 height 31
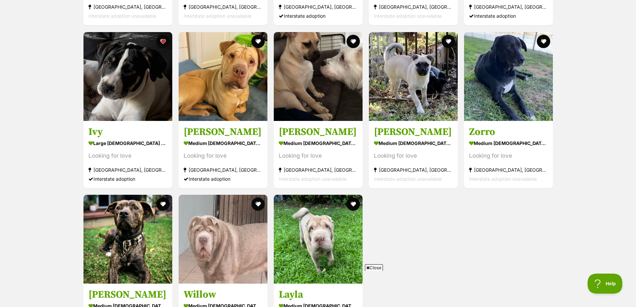
scroll to position [1129, 0]
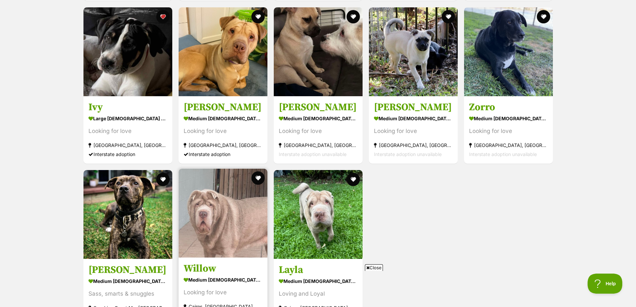
click at [213, 209] on img at bounding box center [223, 213] width 89 height 89
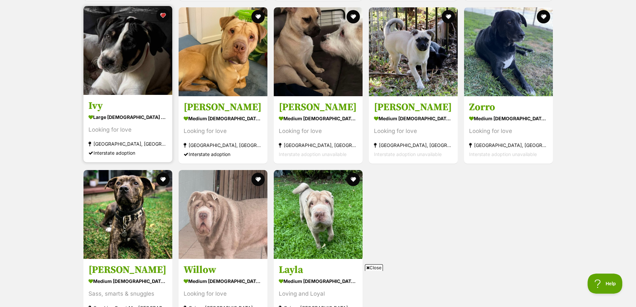
click at [128, 76] on img at bounding box center [127, 50] width 89 height 89
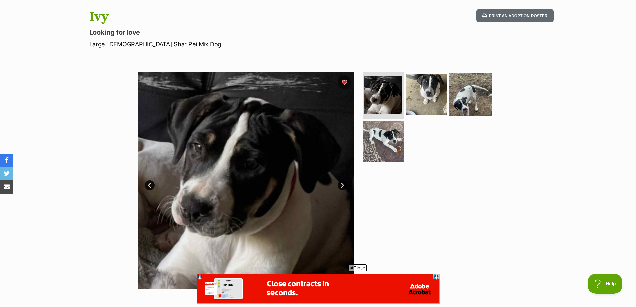
click at [467, 105] on img at bounding box center [470, 94] width 43 height 43
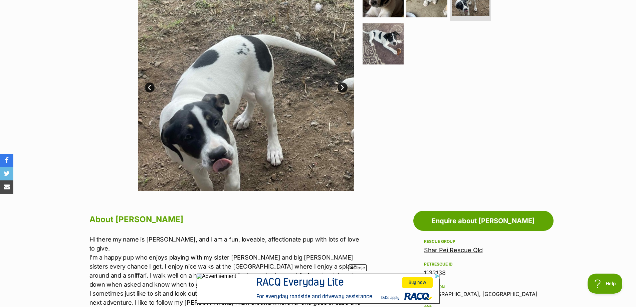
scroll to position [134, 0]
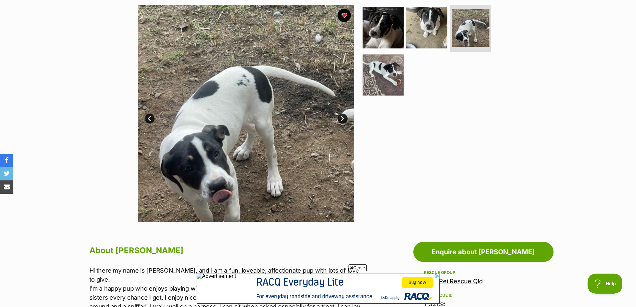
click at [342, 119] on link "Next" at bounding box center [342, 119] width 10 height 10
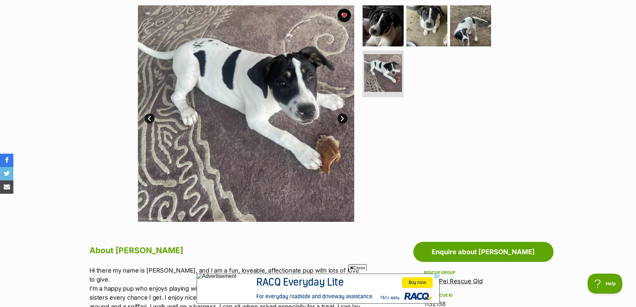
click at [342, 119] on link "Next" at bounding box center [342, 119] width 10 height 10
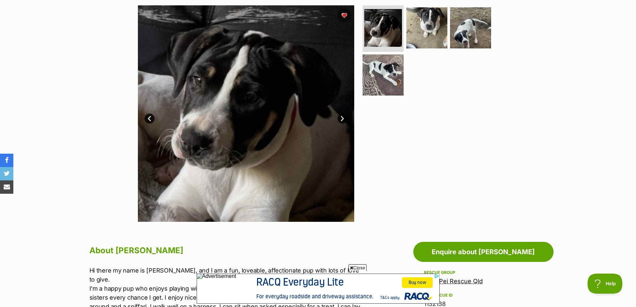
click at [345, 119] on link "Next" at bounding box center [342, 119] width 10 height 10
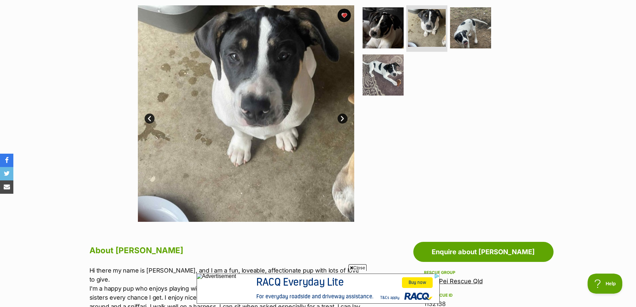
scroll to position [33, 0]
